Goal: Information Seeking & Learning: Learn about a topic

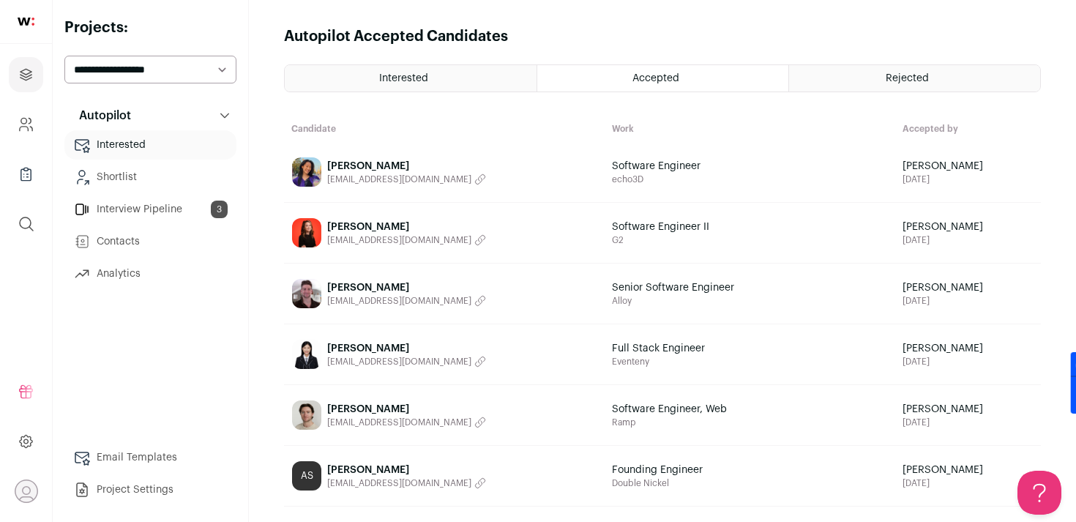
click at [377, 164] on span "[PERSON_NAME]" at bounding box center [406, 166] width 159 height 15
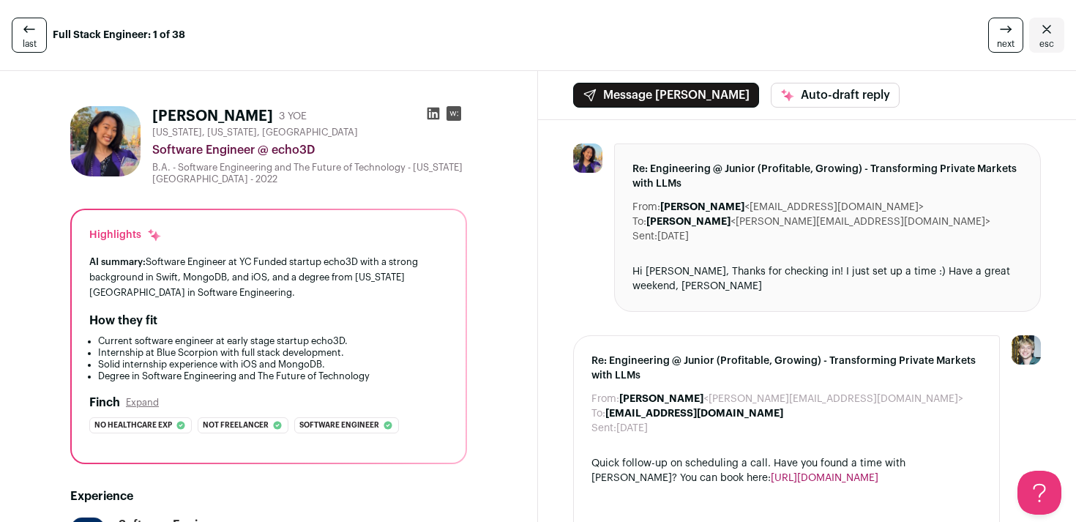
click at [432, 111] on icon at bounding box center [434, 114] width 12 height 12
click at [1056, 31] on link "esc" at bounding box center [1046, 35] width 35 height 35
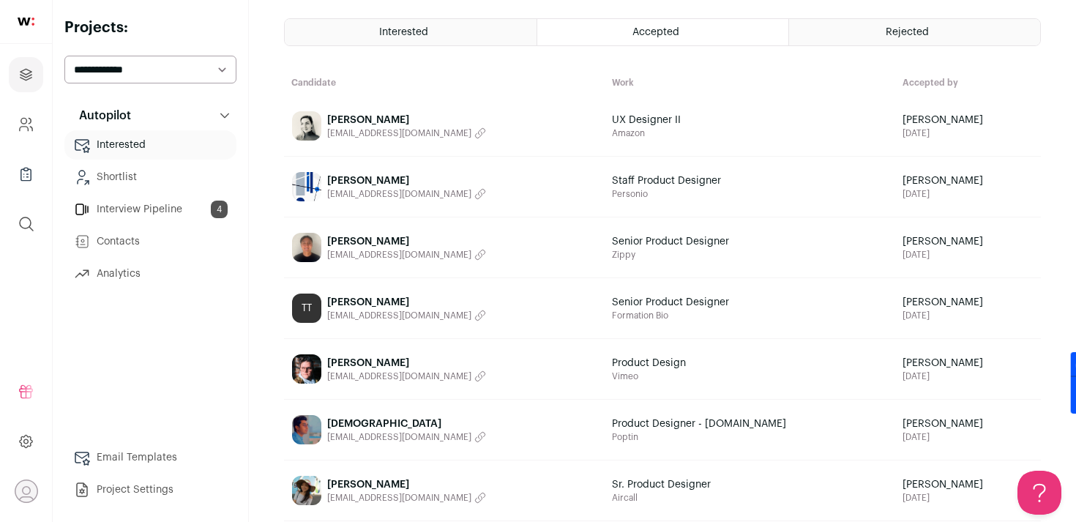
click at [476, 193] on icon "button" at bounding box center [481, 195] width 10 height 10
click at [311, 183] on img at bounding box center [306, 186] width 29 height 29
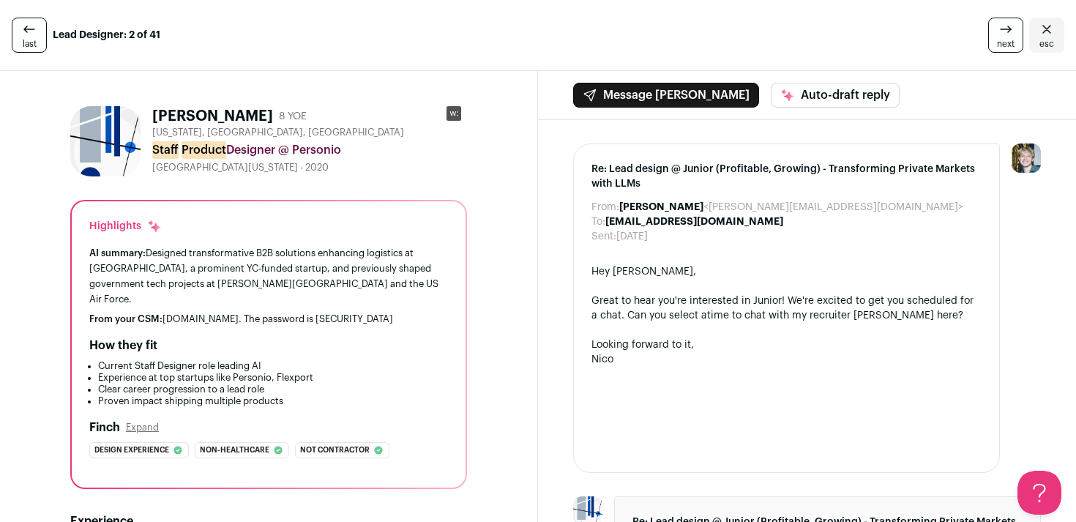
click at [454, 113] on g at bounding box center [454, 113] width 15 height 15
